Goal: Information Seeking & Learning: Find specific fact

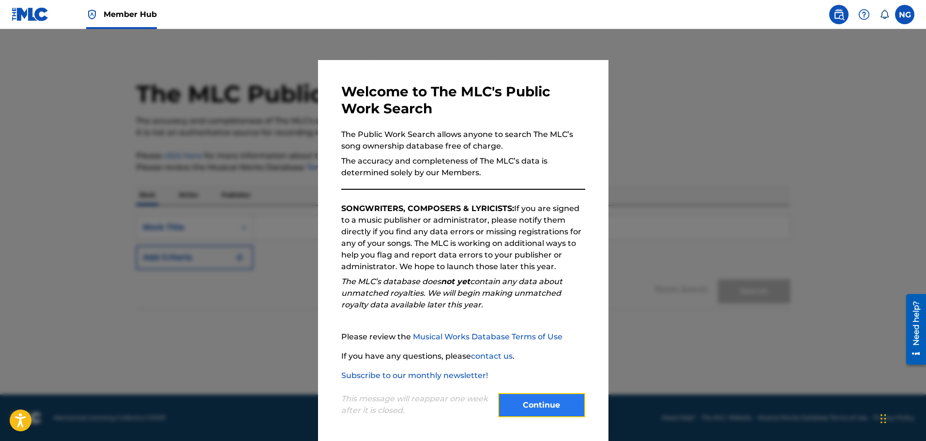
click at [534, 402] on button "Continue" at bounding box center [541, 405] width 87 height 24
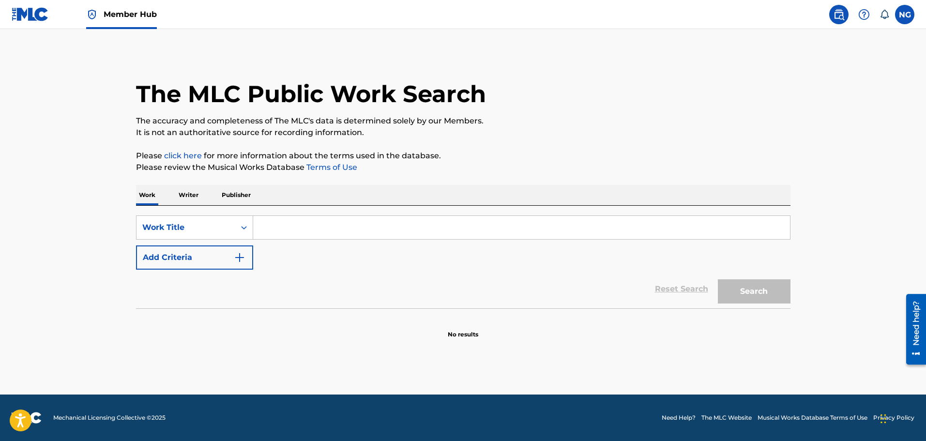
click at [303, 223] on input "Search Form" at bounding box center [521, 227] width 537 height 23
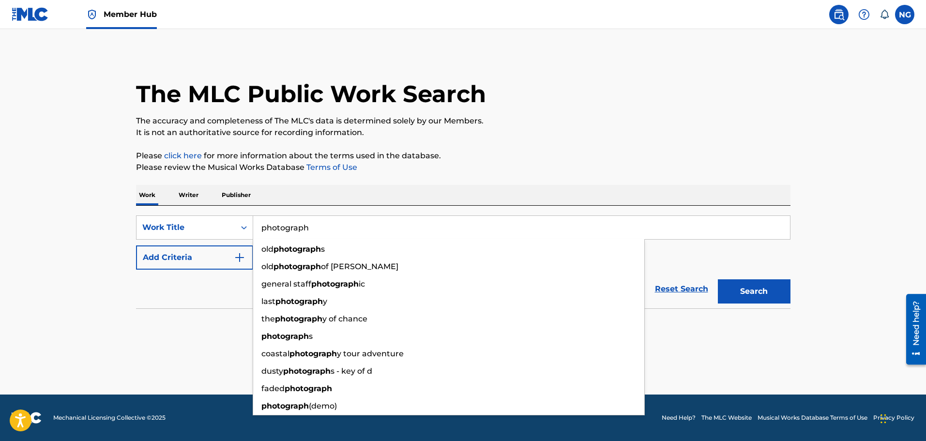
type input "photograph"
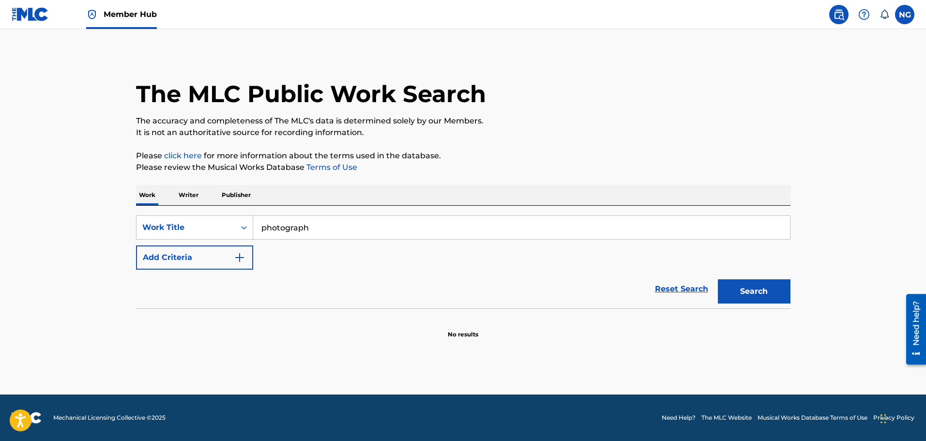
click at [302, 196] on div "Work Writer Publisher" at bounding box center [463, 195] width 655 height 20
click at [207, 261] on button "Add Criteria" at bounding box center [194, 258] width 117 height 24
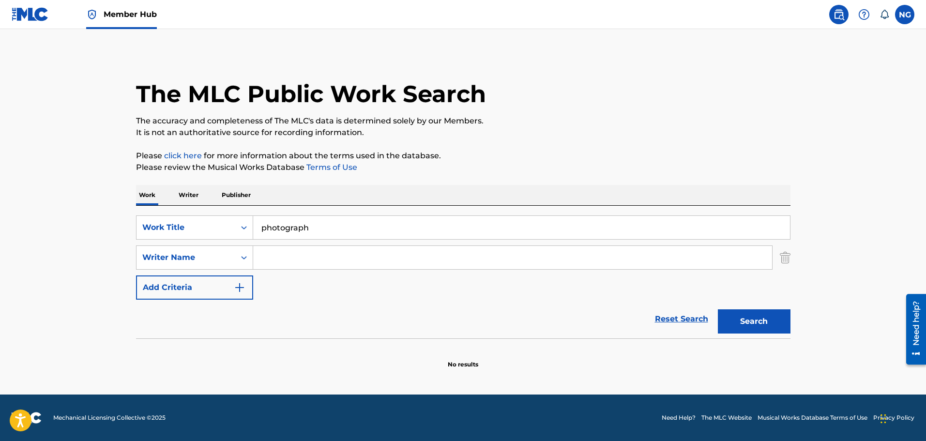
click at [272, 259] on input "Search Form" at bounding box center [512, 257] width 519 height 23
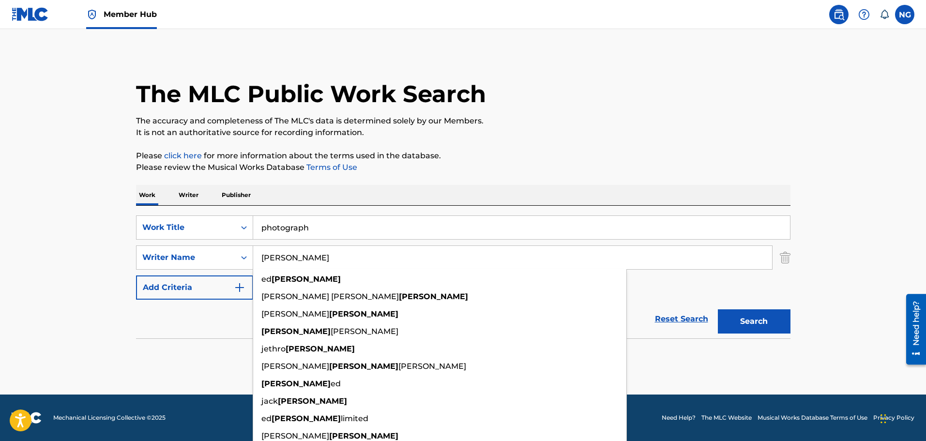
type input "[PERSON_NAME]"
click at [718, 309] on button "Search" at bounding box center [754, 321] width 73 height 24
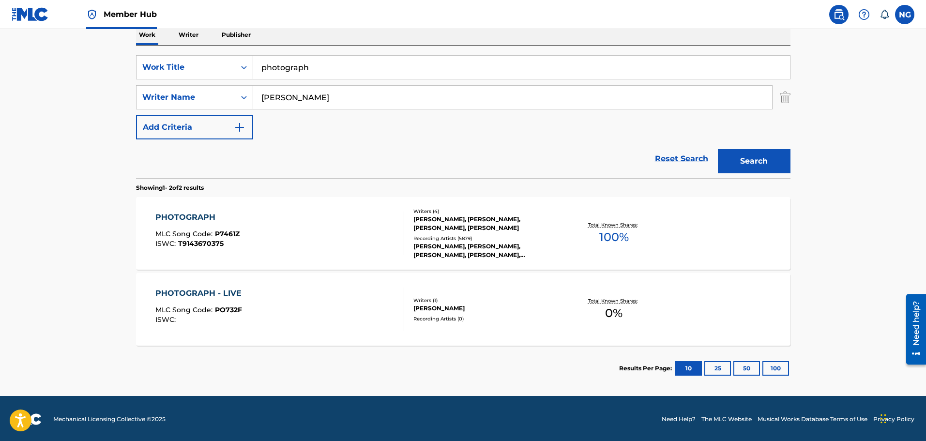
scroll to position [162, 0]
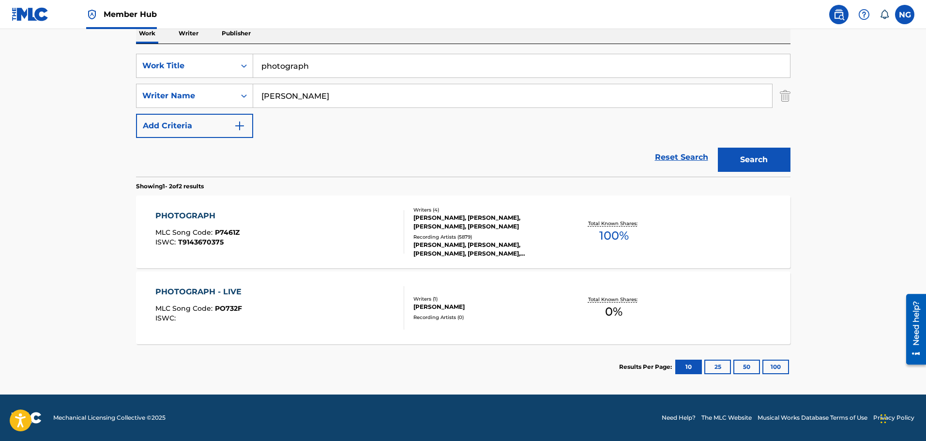
click at [196, 225] on div "PHOTOGRAPH MLC Song Code : P7461Z ISWC : T9143670375" at bounding box center [197, 232] width 84 height 44
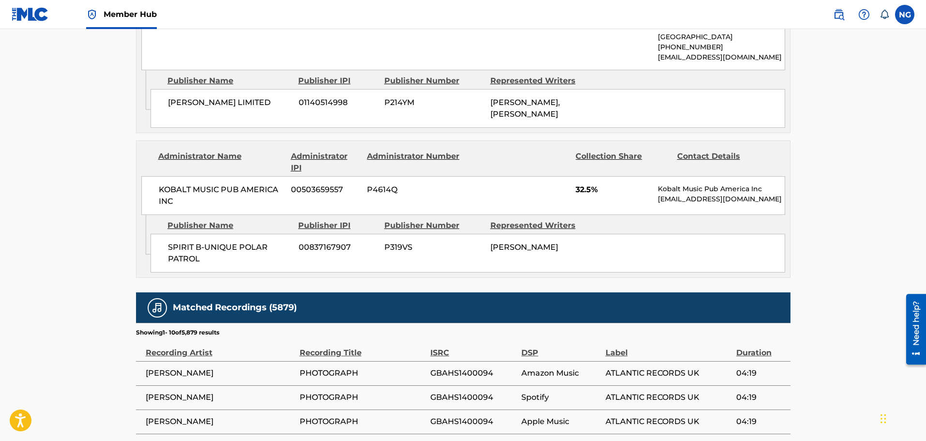
scroll to position [1308, 0]
